Goal: Task Accomplishment & Management: Manage account settings

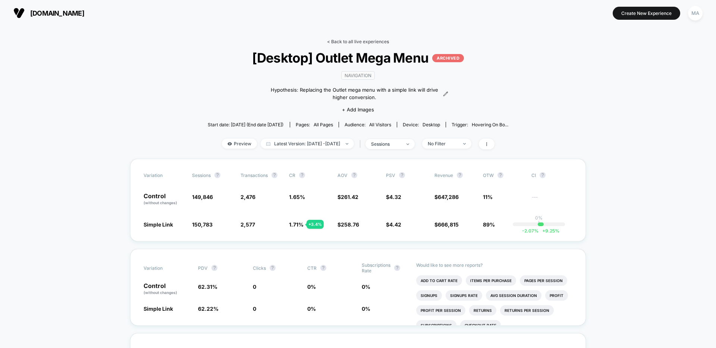
click at [363, 40] on link "< Back to all live experiences" at bounding box center [358, 42] width 62 height 6
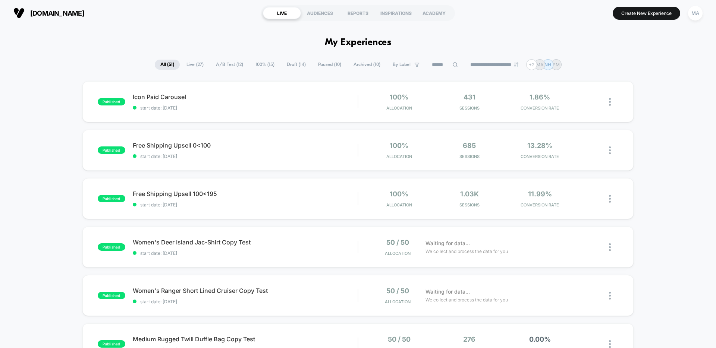
scroll to position [3, 0]
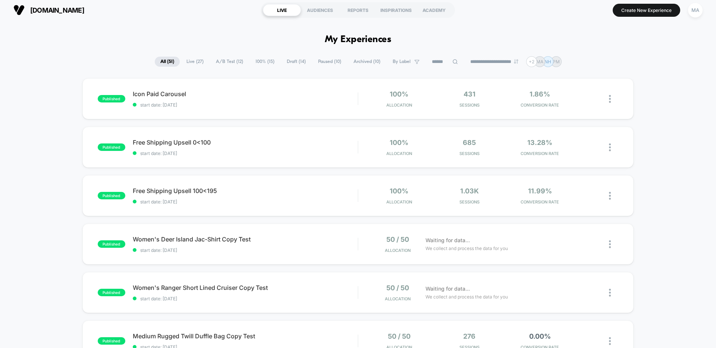
click at [193, 62] on span "Live ( 27 )" at bounding box center [195, 62] width 28 height 10
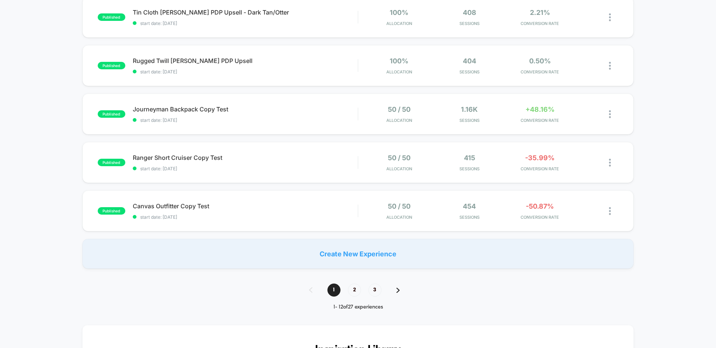
scroll to position [426, 0]
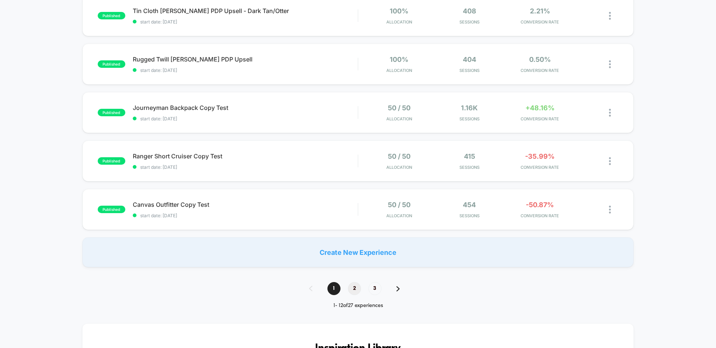
click at [353, 285] on span "2" at bounding box center [354, 288] width 13 height 13
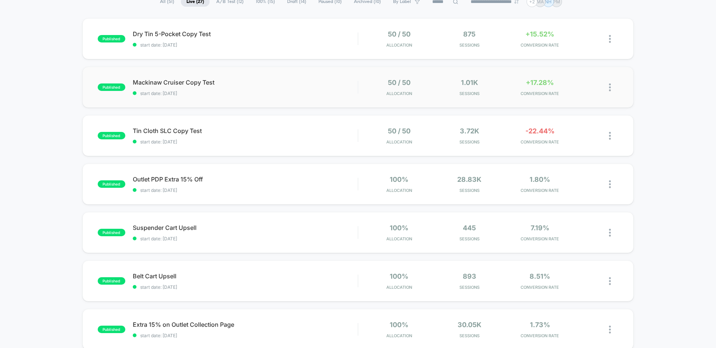
scroll to position [64, 0]
click at [228, 178] on span "Outlet PDP Extra 15% Off Click to edit experience details" at bounding box center [245, 178] width 225 height 7
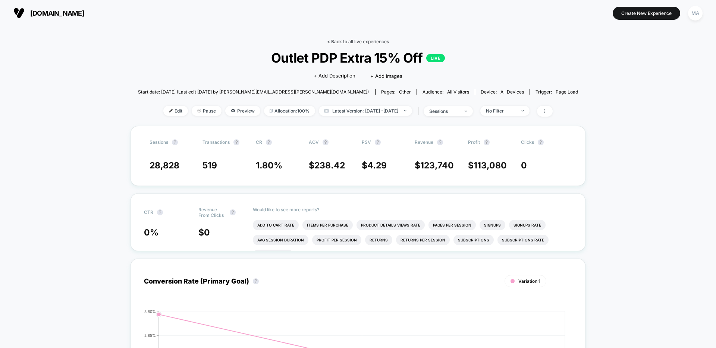
click at [370, 40] on link "< Back to all live experiences" at bounding box center [358, 42] width 62 height 6
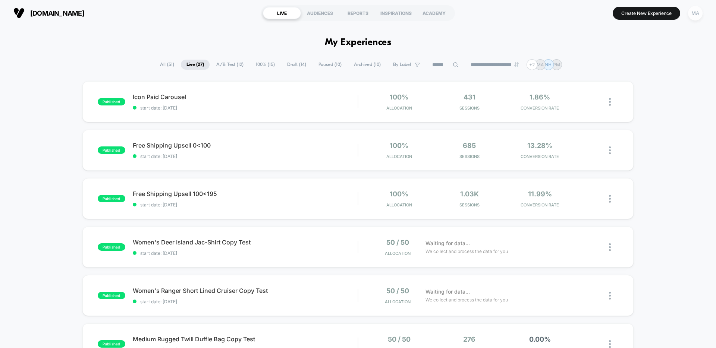
click at [697, 13] on div "MA" at bounding box center [695, 13] width 15 height 15
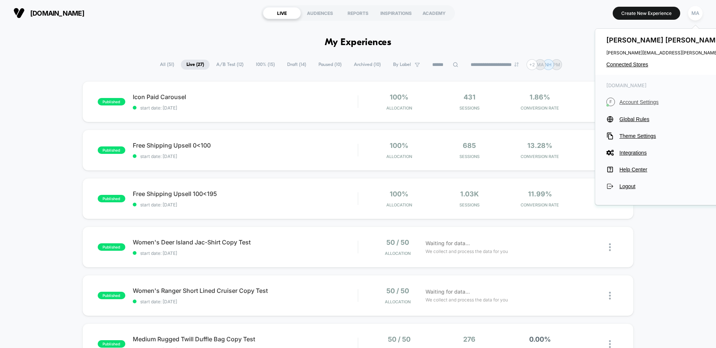
click at [641, 105] on button "F Account Settings" at bounding box center [699, 102] width 184 height 9
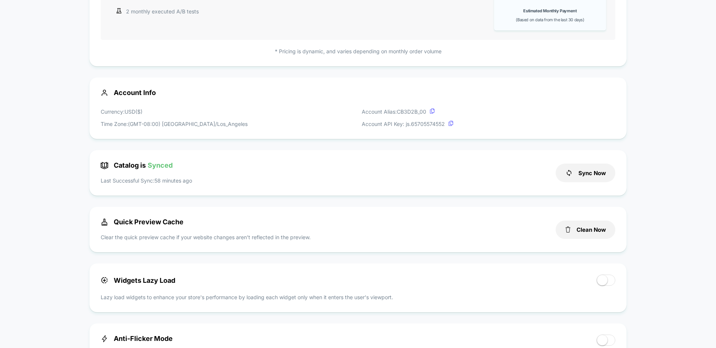
scroll to position [162, 0]
click at [575, 169] on button "Sync Now" at bounding box center [586, 171] width 60 height 19
